Goal: Task Accomplishment & Management: Manage account settings

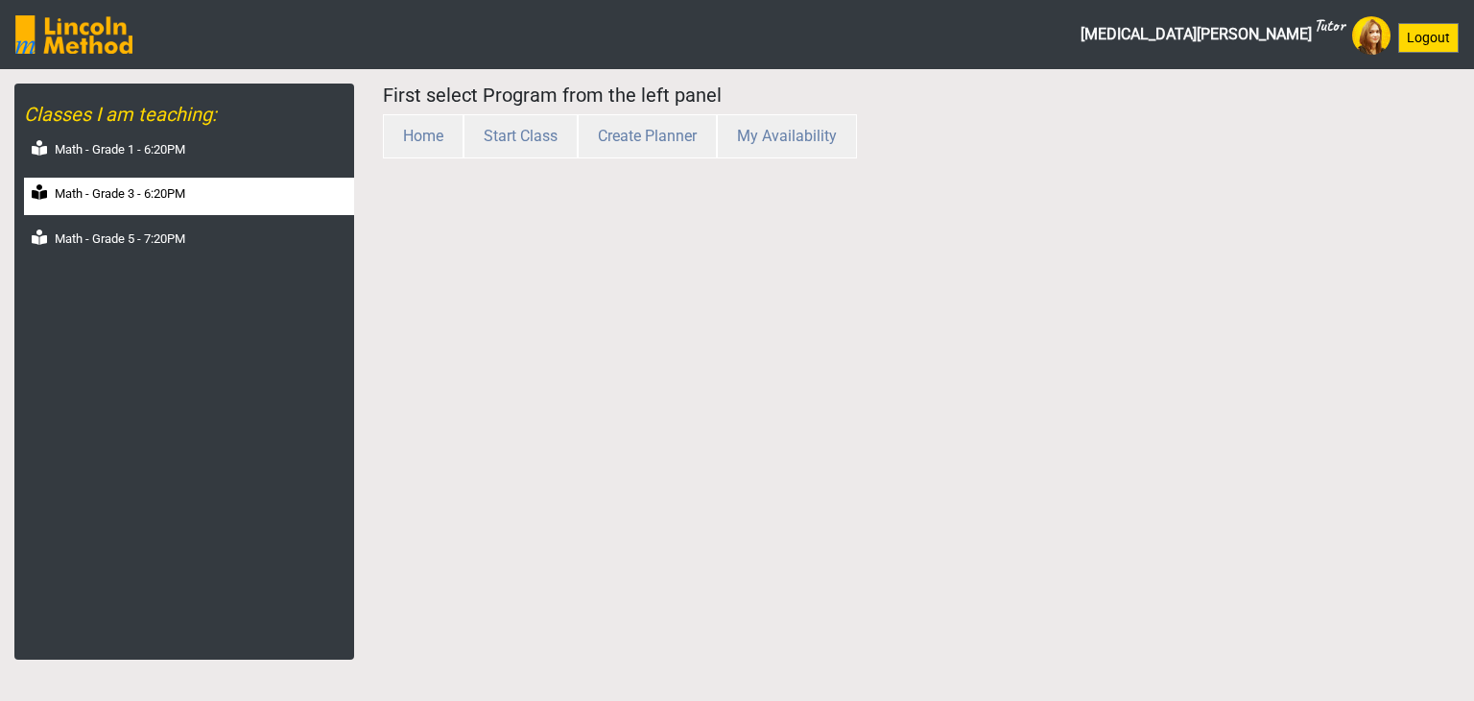
click at [146, 195] on label "Math - Grade 3 - 6:20PM" at bounding box center [120, 193] width 131 height 19
select select "month"
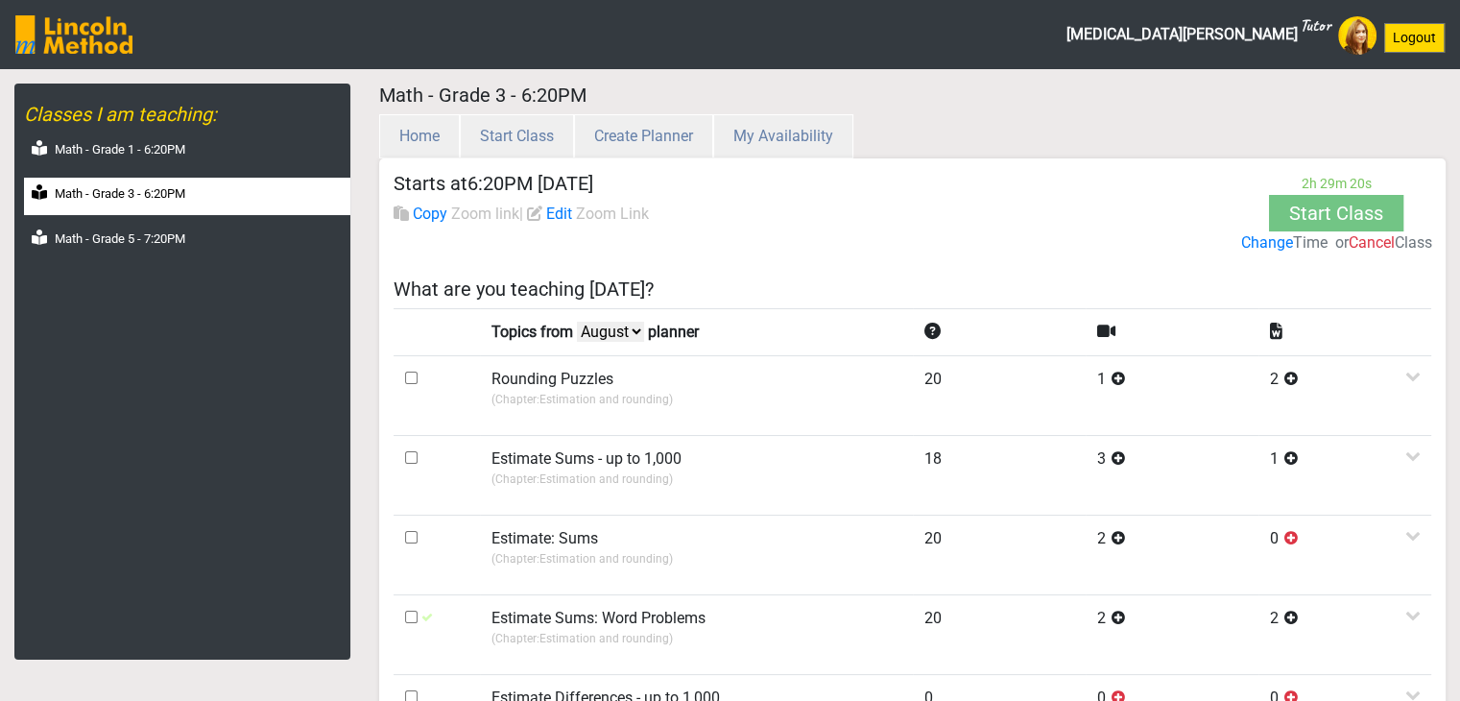
click at [1272, 244] on label "Change" at bounding box center [1266, 242] width 52 height 23
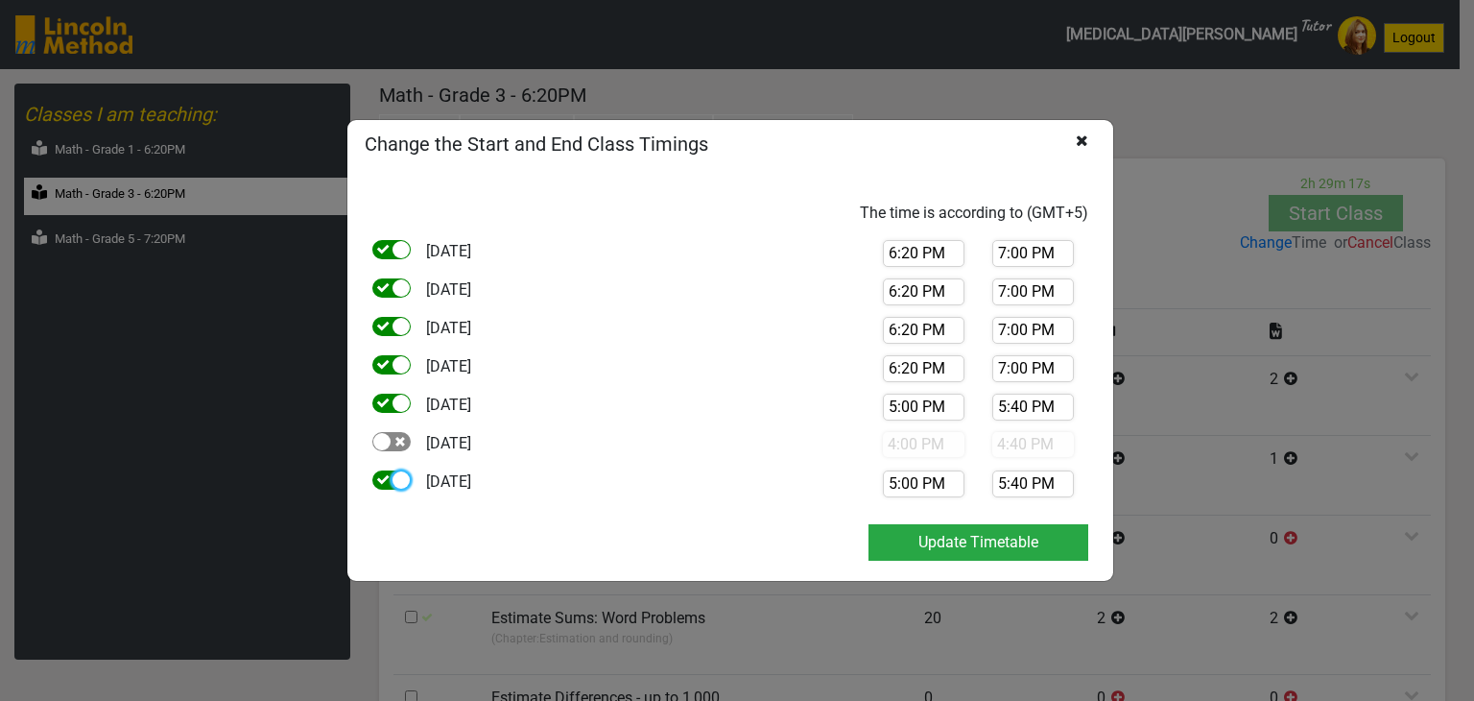
click at [393, 480] on div at bounding box center [401, 479] width 17 height 17
checkbox input "false"
click at [911, 373] on input "6:20 PM" at bounding box center [924, 368] width 82 height 27
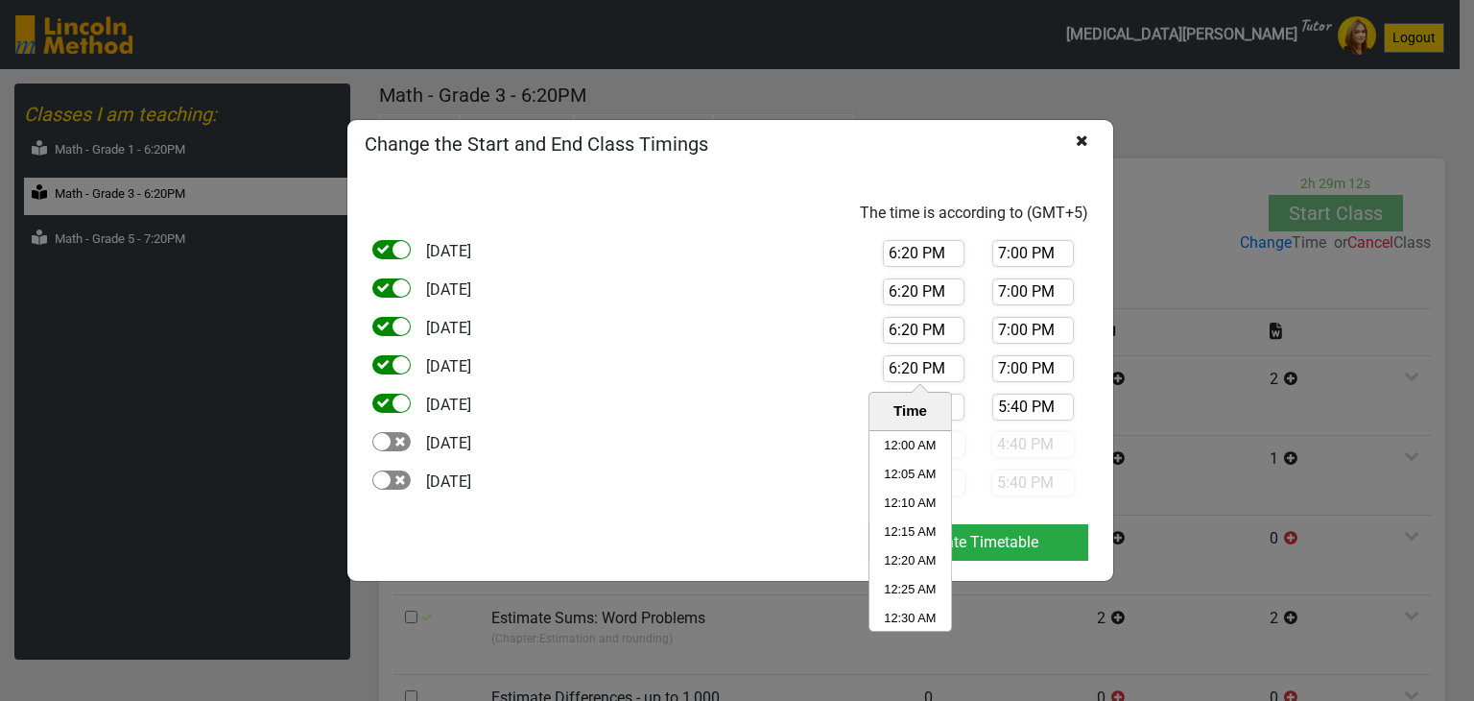
click at [911, 373] on input "6:20 PM" at bounding box center [924, 368] width 82 height 27
click at [980, 406] on div "5:40 PM" at bounding box center [1032, 407] width 109 height 27
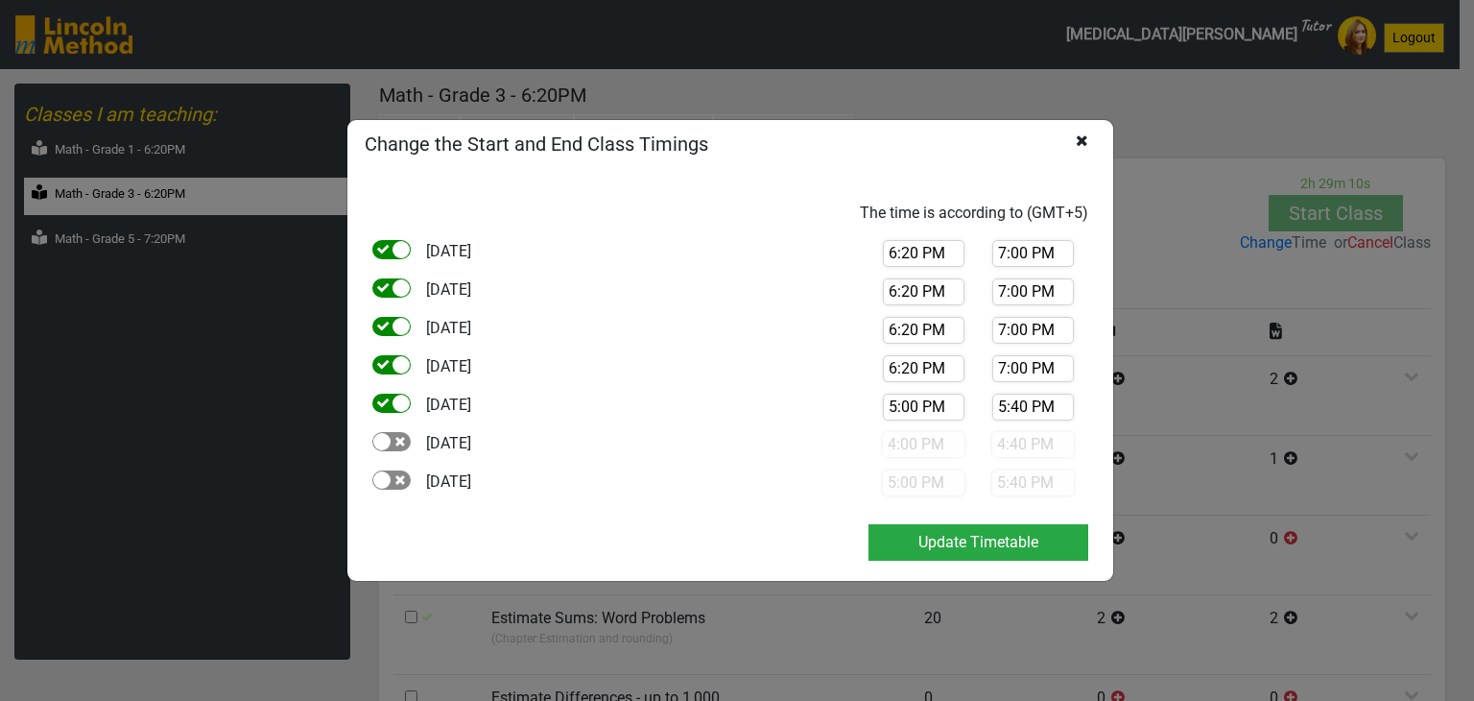
click at [942, 401] on input "5:00 PM" at bounding box center [924, 407] width 82 height 27
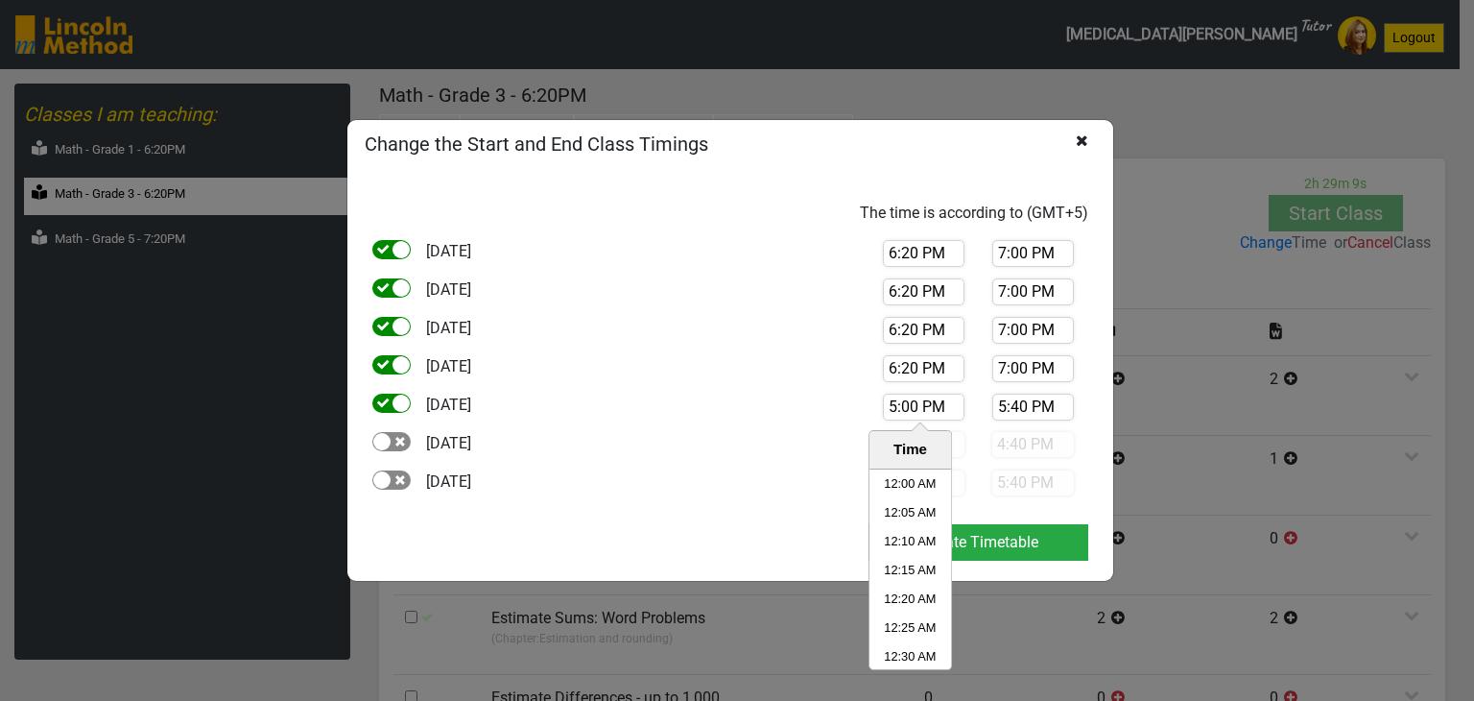
click at [942, 400] on input "5:00 PM" at bounding box center [924, 407] width 82 height 27
paste input "6:2"
type input "6:20 PM"
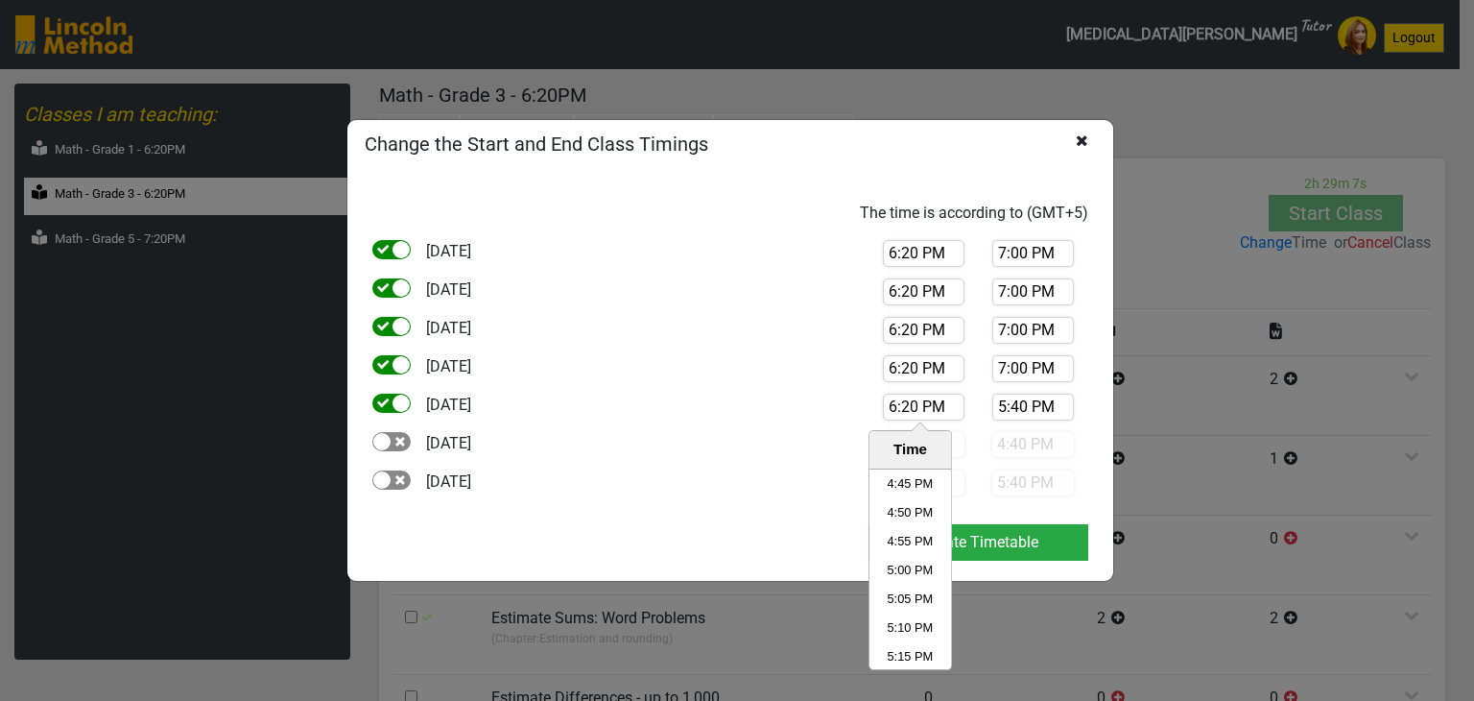
click at [1017, 360] on input "7:00 PM" at bounding box center [1033, 368] width 82 height 27
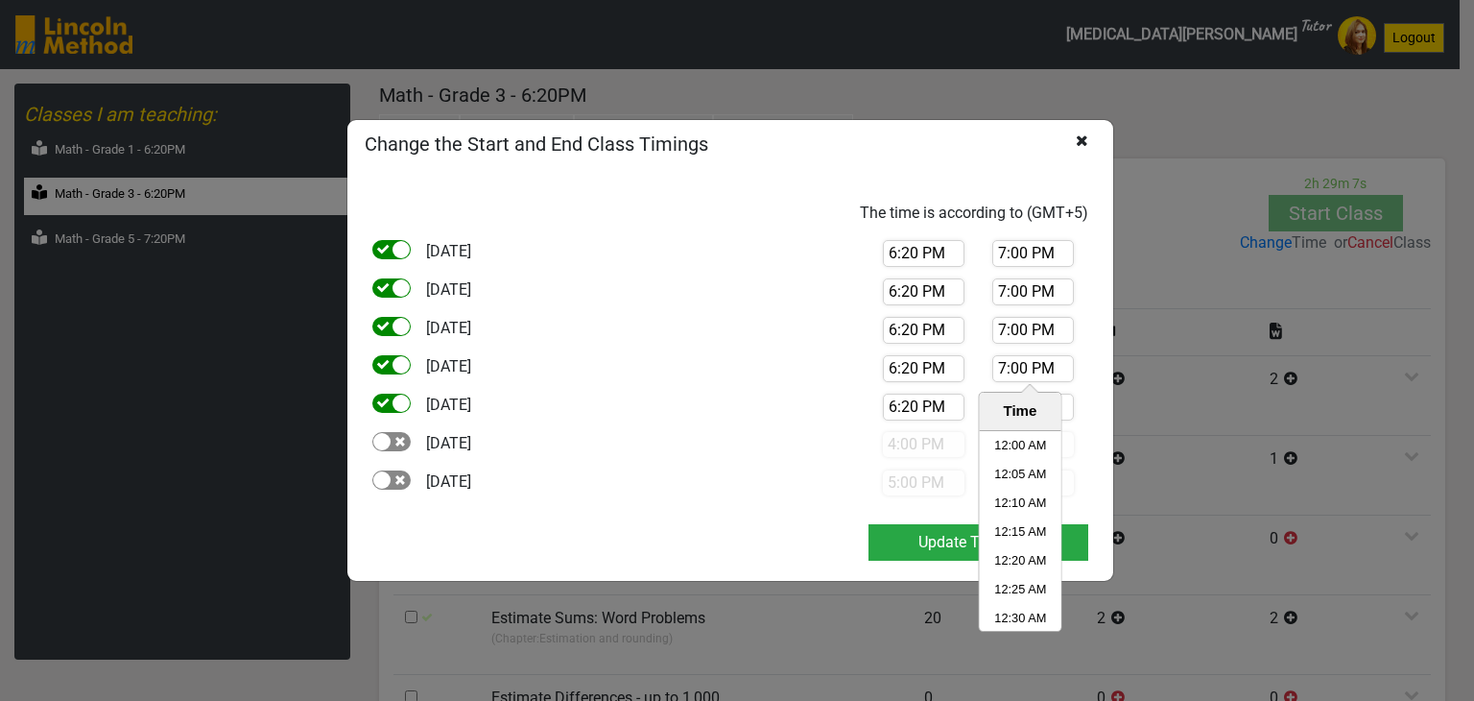
scroll to position [6478, 0]
click at [1017, 360] on input "7:00 PM" at bounding box center [1033, 368] width 82 height 27
click at [1018, 360] on input "7:00 PM" at bounding box center [1033, 368] width 82 height 27
click at [1059, 408] on div "Time" at bounding box center [1020, 412] width 82 height 38
click at [1063, 406] on input "5:40 PM" at bounding box center [1033, 407] width 82 height 27
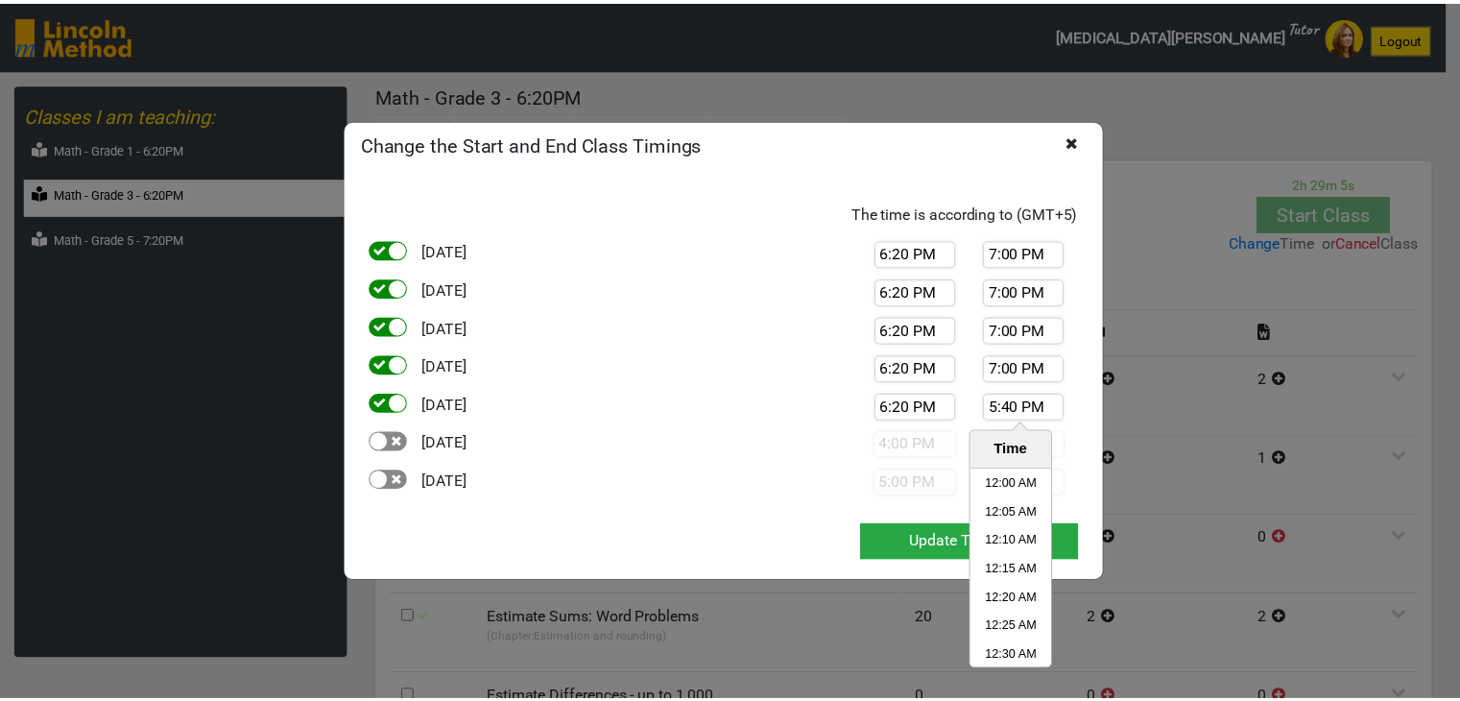
scroll to position [6018, 0]
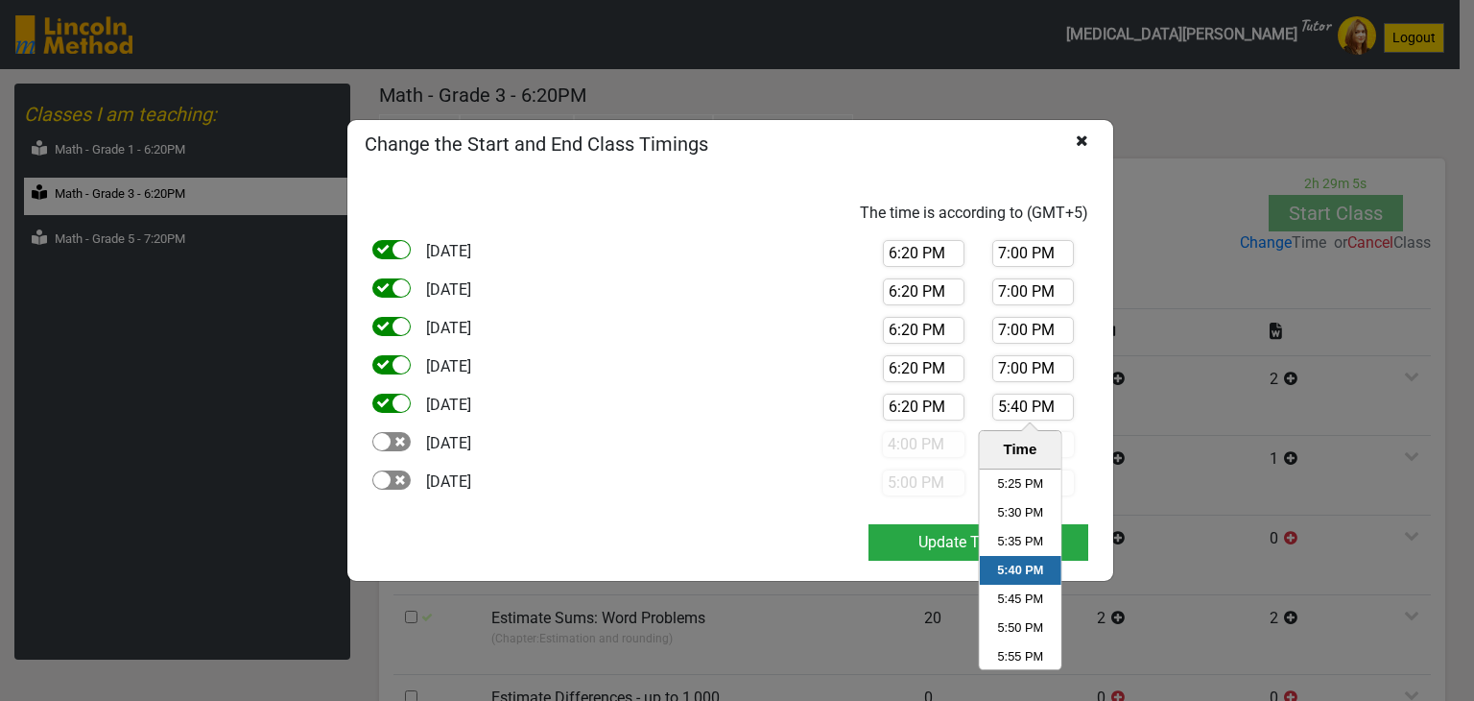
click at [1063, 406] on input "5:40 PM" at bounding box center [1033, 407] width 82 height 27
paste input "7:0"
type input "7:00 PM"
click at [856, 442] on div "4:00 PM 4:40 PM" at bounding box center [978, 451] width 249 height 38
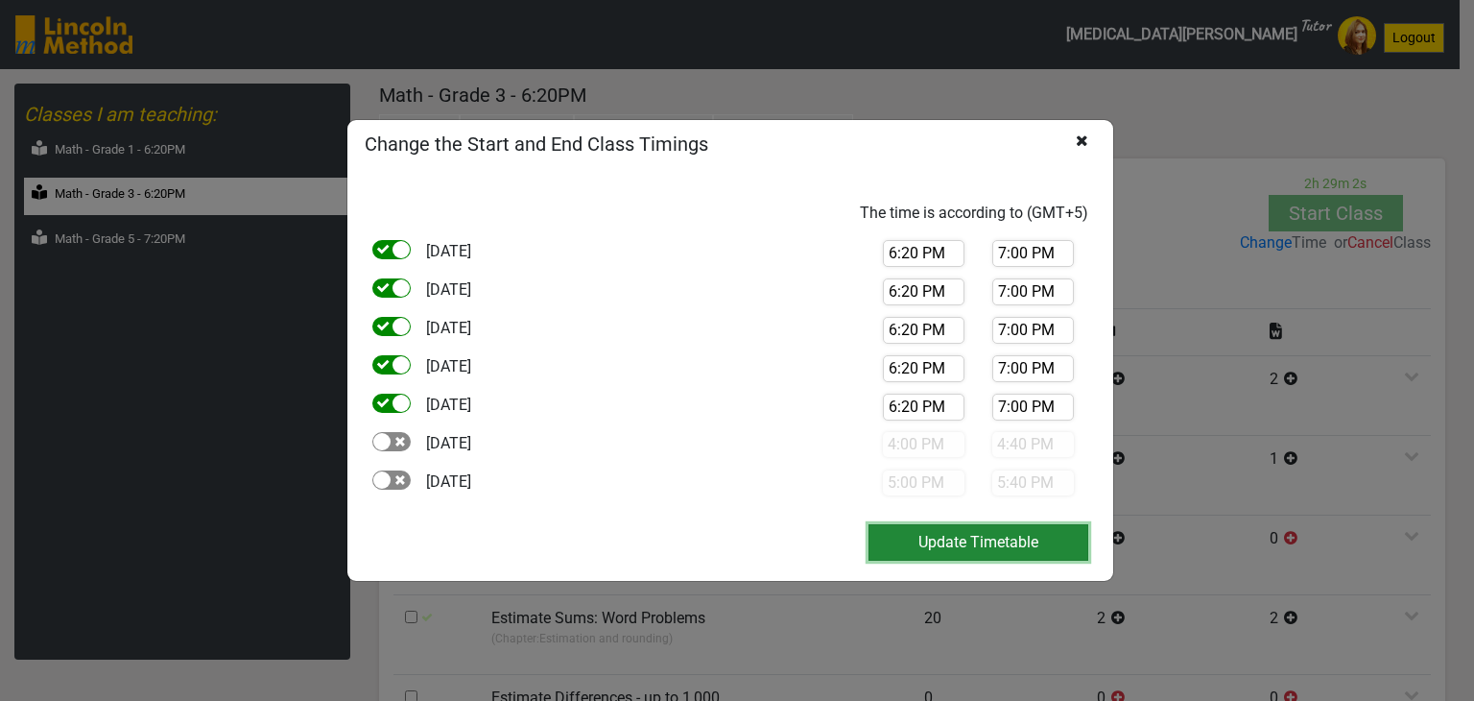
click at [912, 538] on button "Update Timetable" at bounding box center [979, 542] width 220 height 36
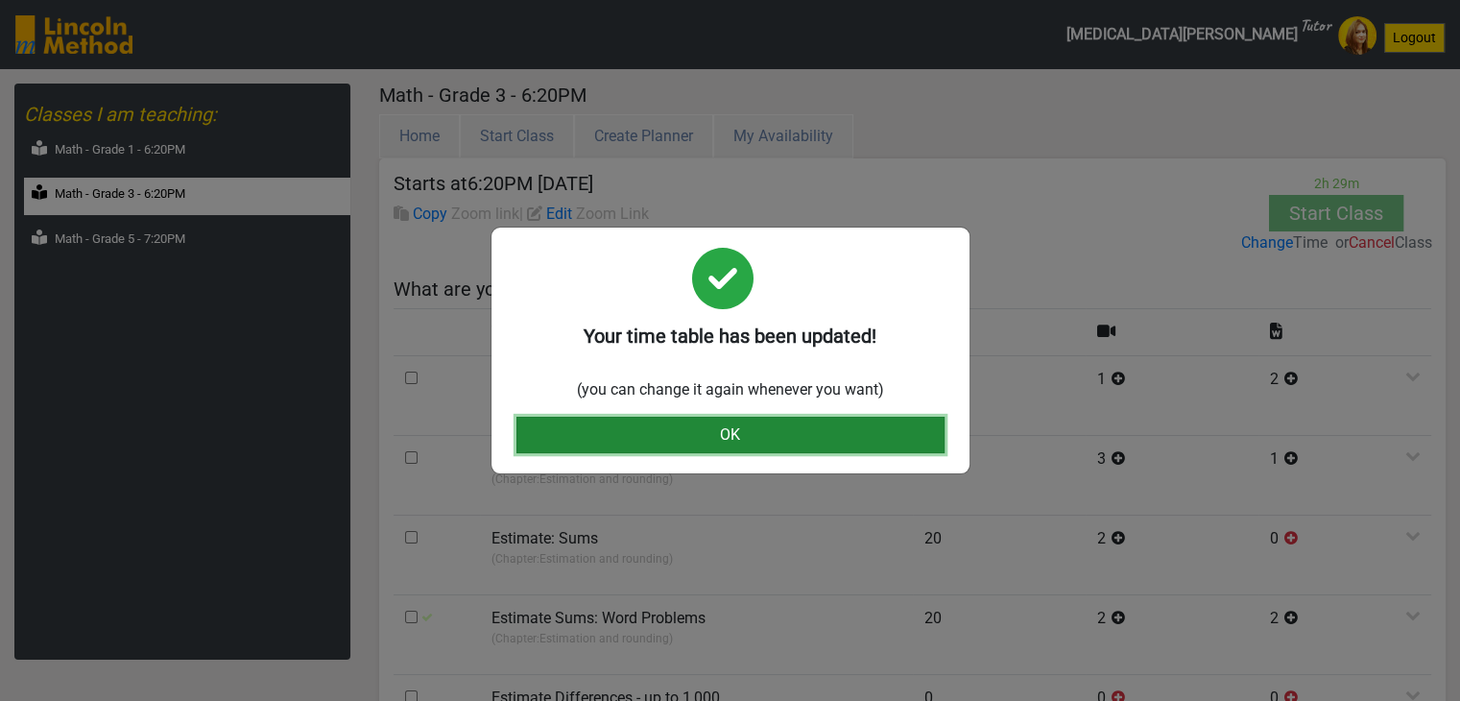
click at [795, 439] on button "OK" at bounding box center [730, 435] width 428 height 36
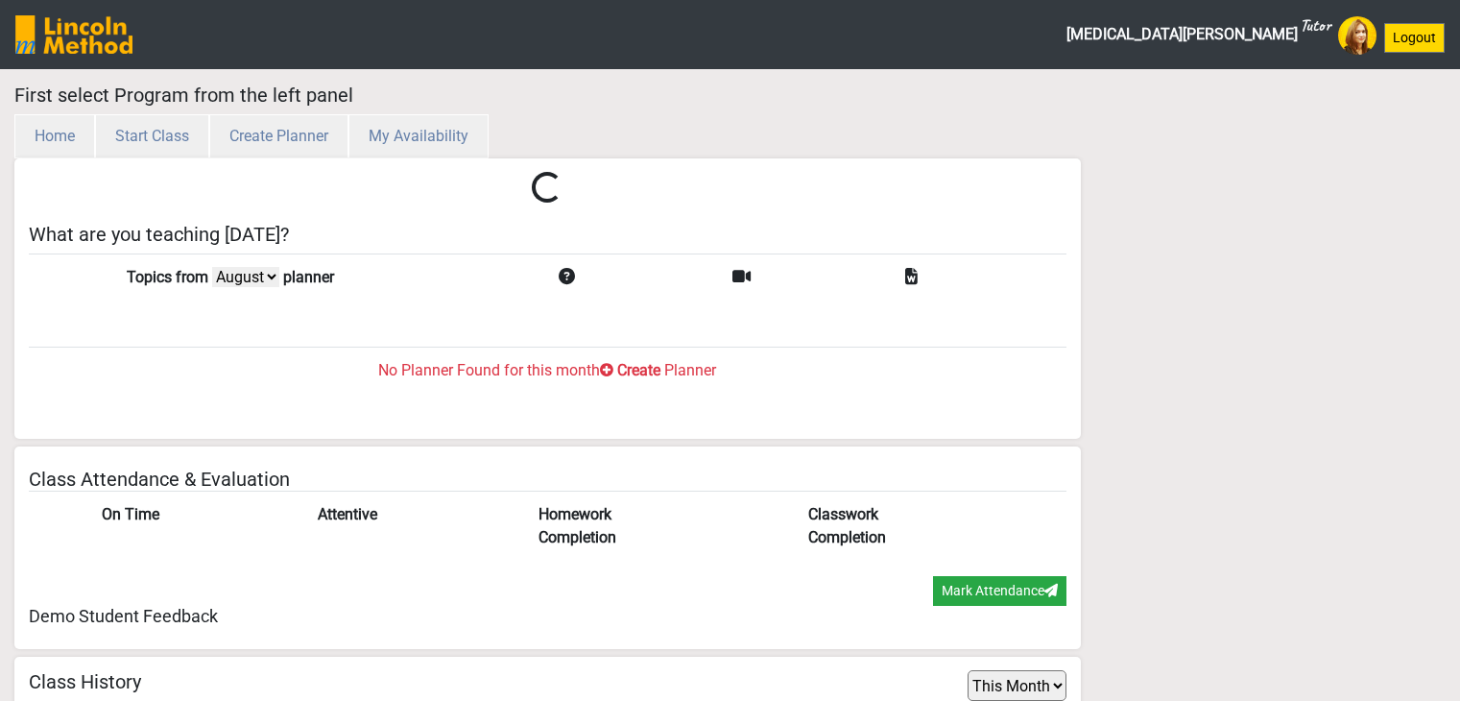
select select "month"
